Goal: Information Seeking & Learning: Learn about a topic

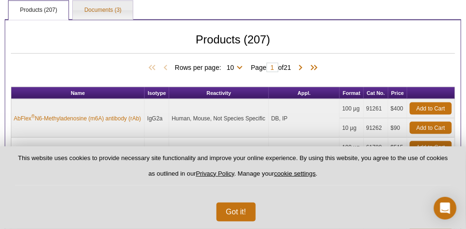
scroll to position [269, 0]
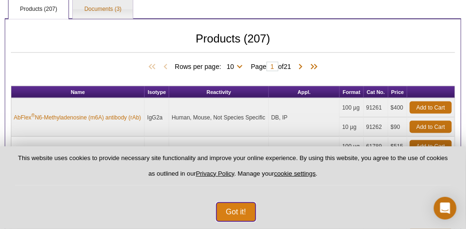
click at [240, 220] on button "Got it!" at bounding box center [235, 212] width 39 height 19
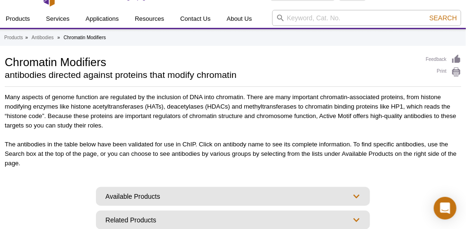
scroll to position [0, 0]
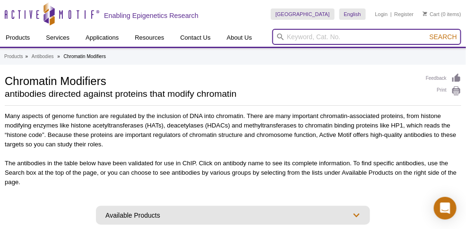
click at [325, 34] on input "search" at bounding box center [366, 37] width 189 height 16
type input "H"
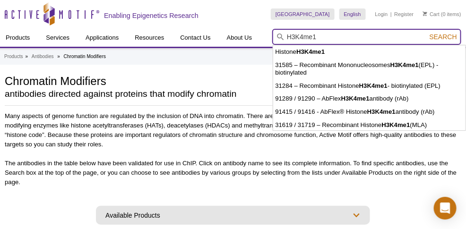
click at [331, 36] on input "H3K4me1" at bounding box center [366, 37] width 189 height 16
type input "H3K4me1 antibody"
click at [427, 33] on button "Search" at bounding box center [443, 37] width 33 height 9
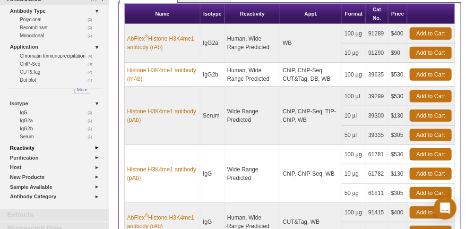
scroll to position [77, 0]
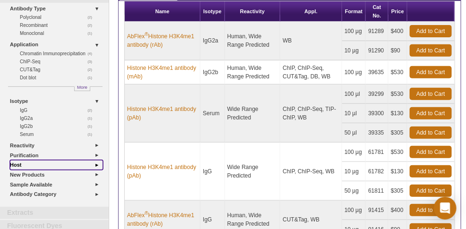
click at [94, 162] on link "Host" at bounding box center [56, 165] width 93 height 10
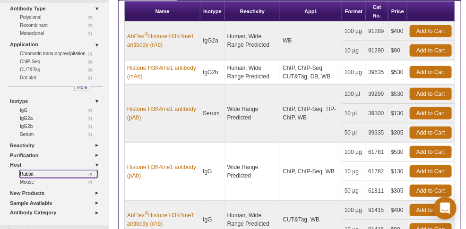
click at [26, 172] on link "(3) Rabbit" at bounding box center [58, 174] width 77 height 8
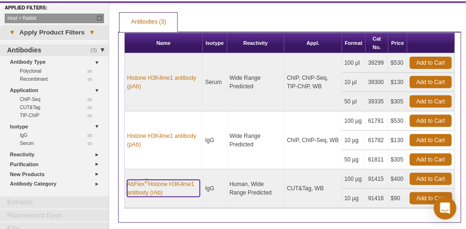
scroll to position [43, 0]
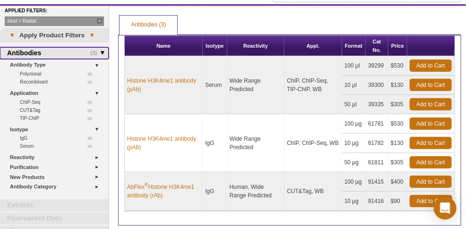
click at [77, 51] on link "(3) Antibodies" at bounding box center [54, 53] width 109 height 12
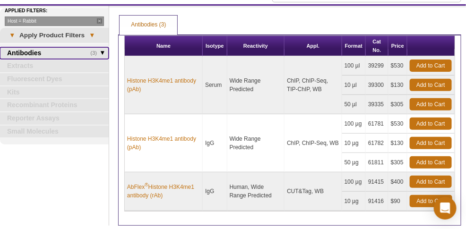
click at [77, 51] on link "(3) Antibodies" at bounding box center [54, 53] width 109 height 12
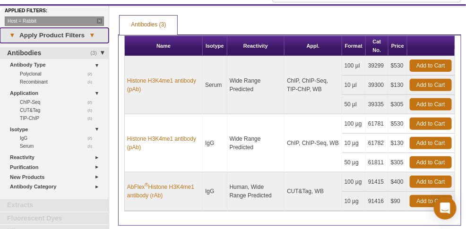
click at [82, 35] on link "▾ Apply Product Filters ▾" at bounding box center [54, 35] width 109 height 15
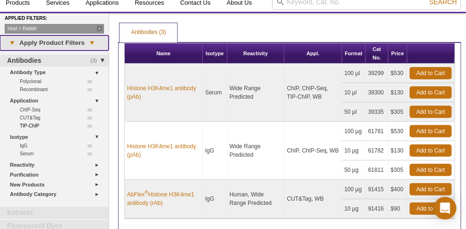
scroll to position [29, 0]
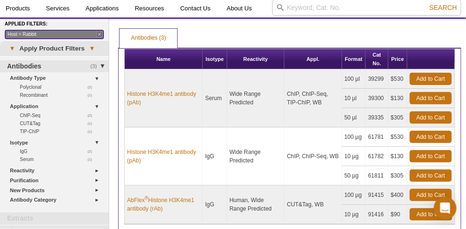
click at [98, 34] on link "Host = Rabbit" at bounding box center [54, 34] width 99 height 9
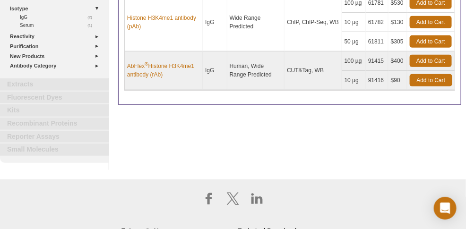
scroll to position [167, 0]
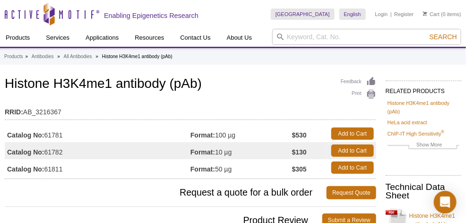
scroll to position [77, 0]
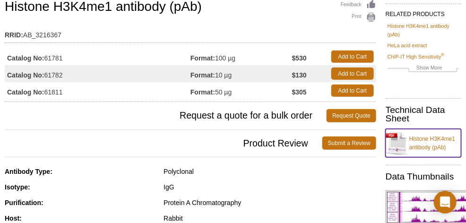
click at [423, 144] on link "Histone H3K4me1 antibody (pAb)" at bounding box center [424, 143] width 76 height 28
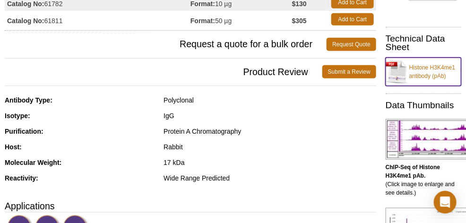
scroll to position [103, 0]
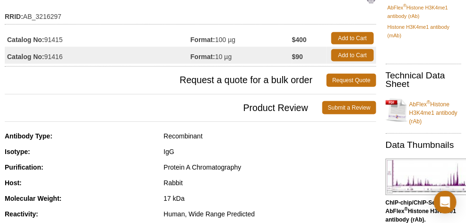
scroll to position [95, 0]
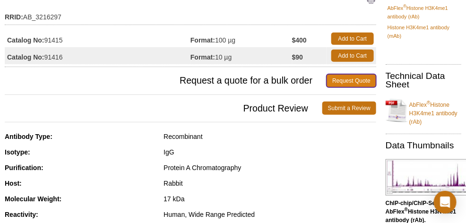
click at [349, 83] on link "Request Quote" at bounding box center [351, 80] width 50 height 13
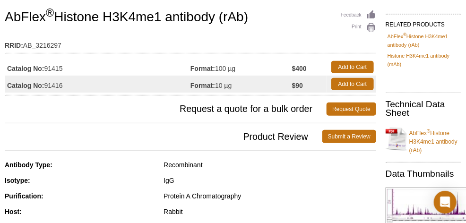
scroll to position [74, 0]
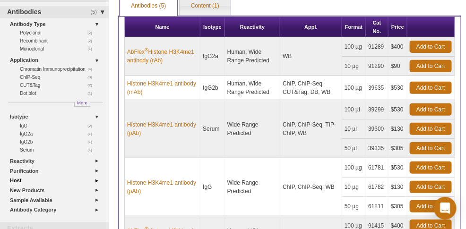
scroll to position [56, 0]
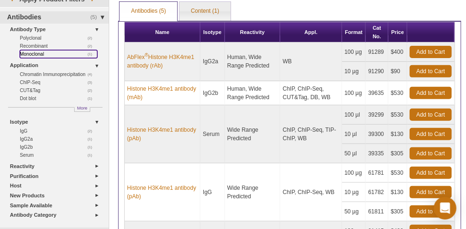
click at [36, 54] on link "(1) Monoclonal" at bounding box center [58, 54] width 77 height 8
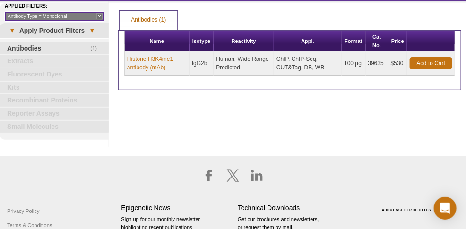
click at [100, 14] on link "Antibody Type = Monoclonal" at bounding box center [54, 16] width 99 height 9
